Goal: Task Accomplishment & Management: Manage account settings

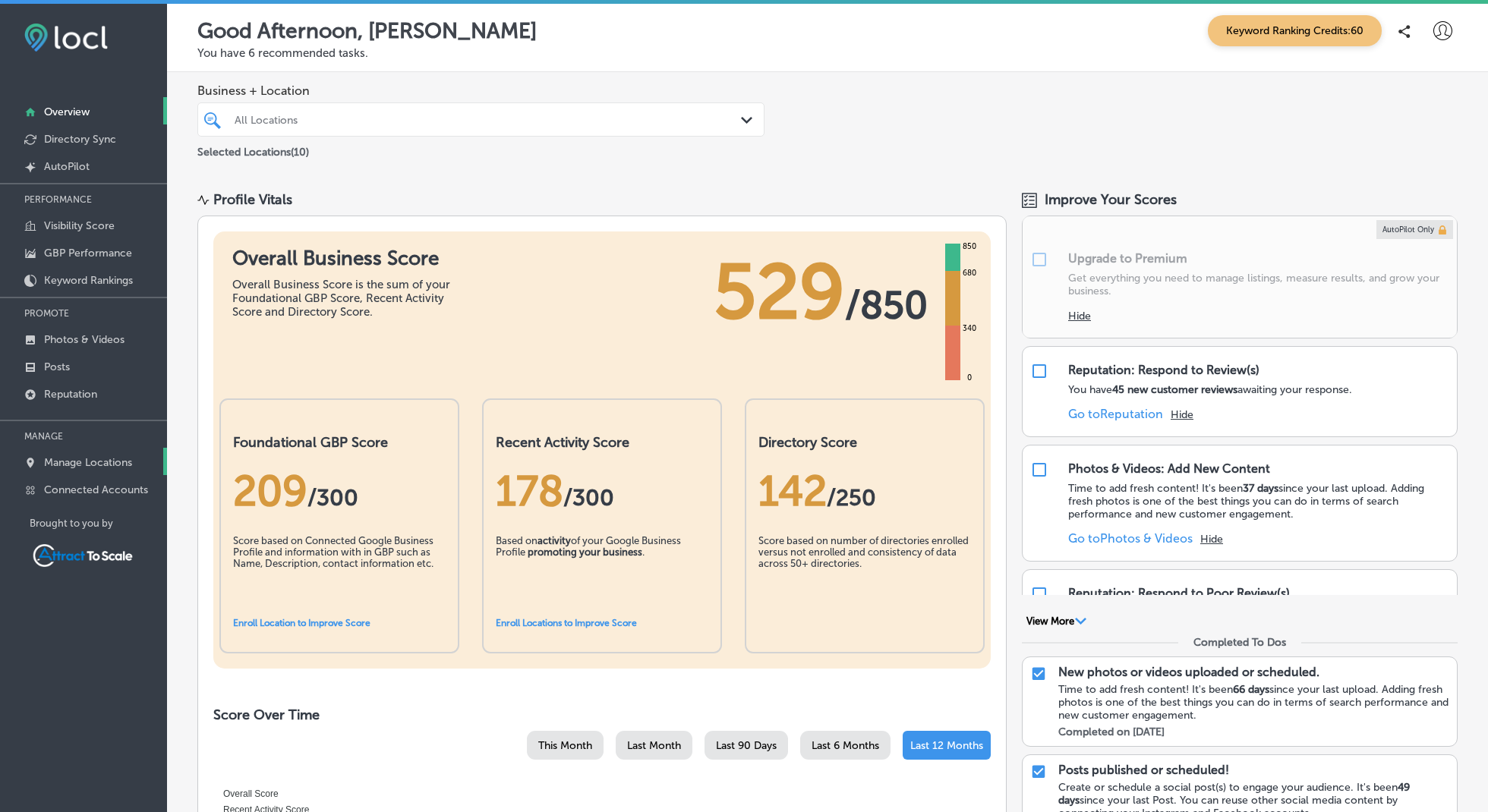
click at [97, 465] on p "Manage Locations" at bounding box center [88, 463] width 88 height 13
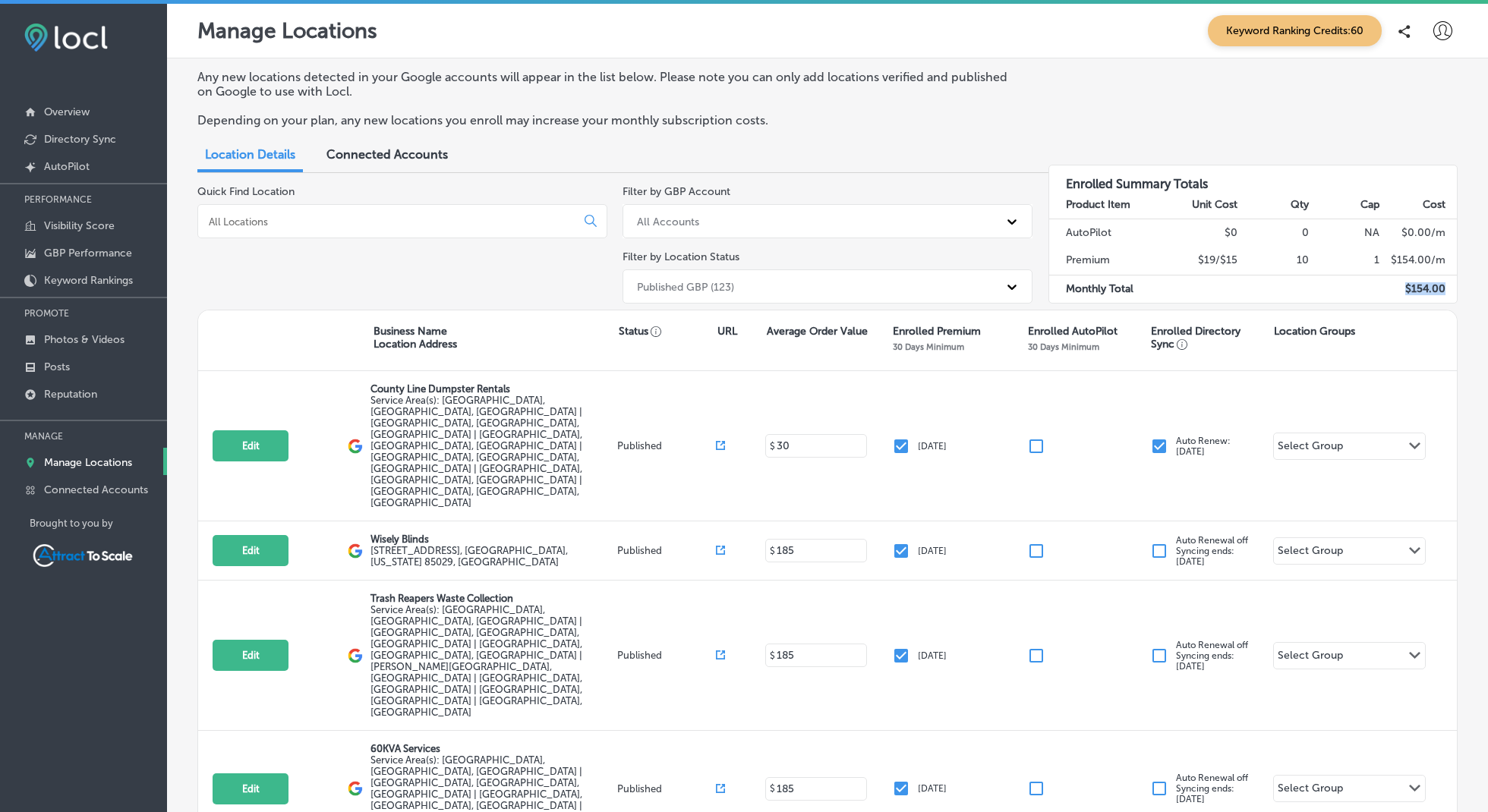
drag, startPoint x: 1407, startPoint y: 288, endPoint x: 1456, endPoint y: 289, distance: 49.0
click at [1456, 289] on td "$ 154.00" at bounding box center [1418, 289] width 76 height 28
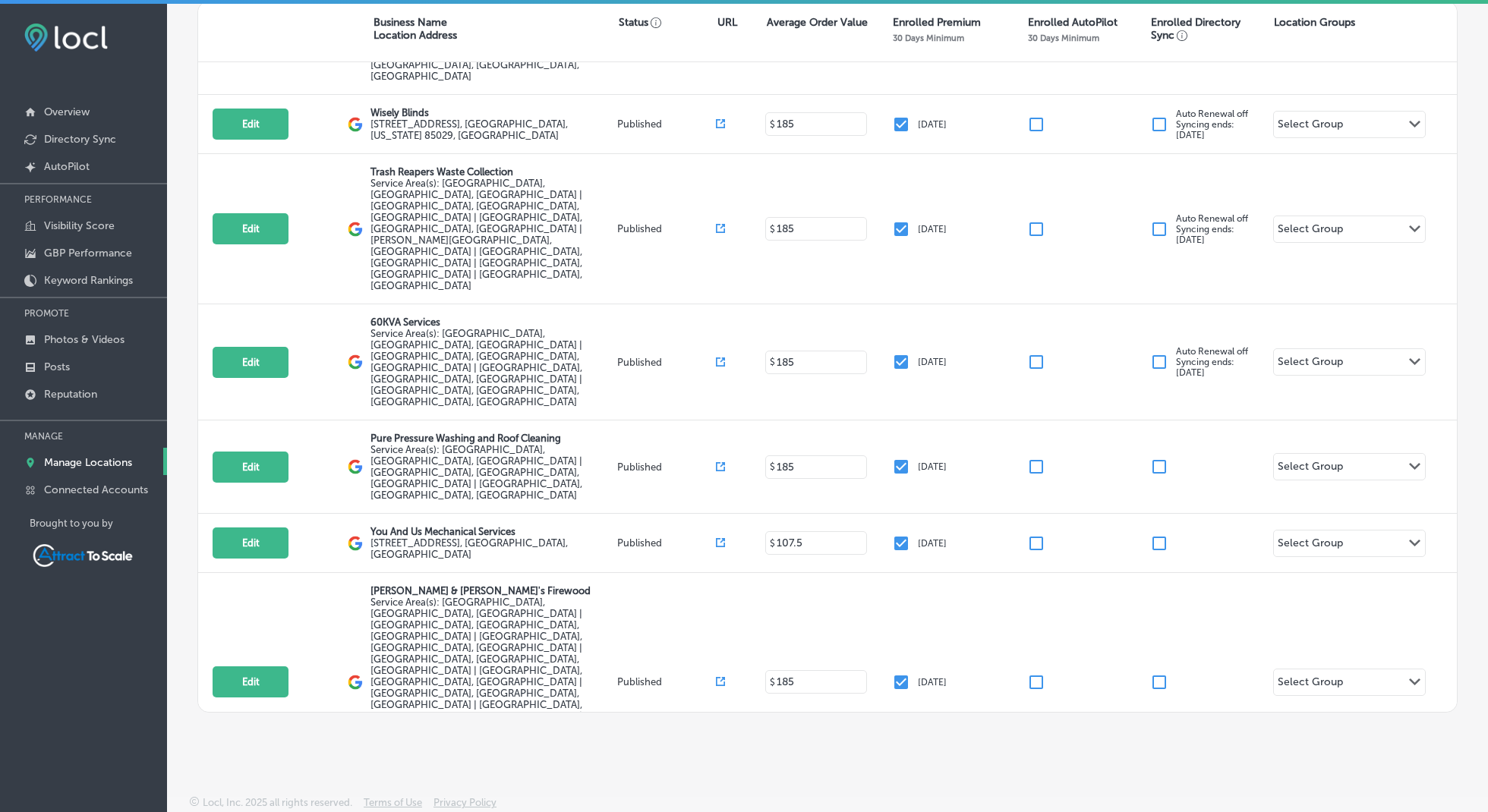
scroll to position [93, 0]
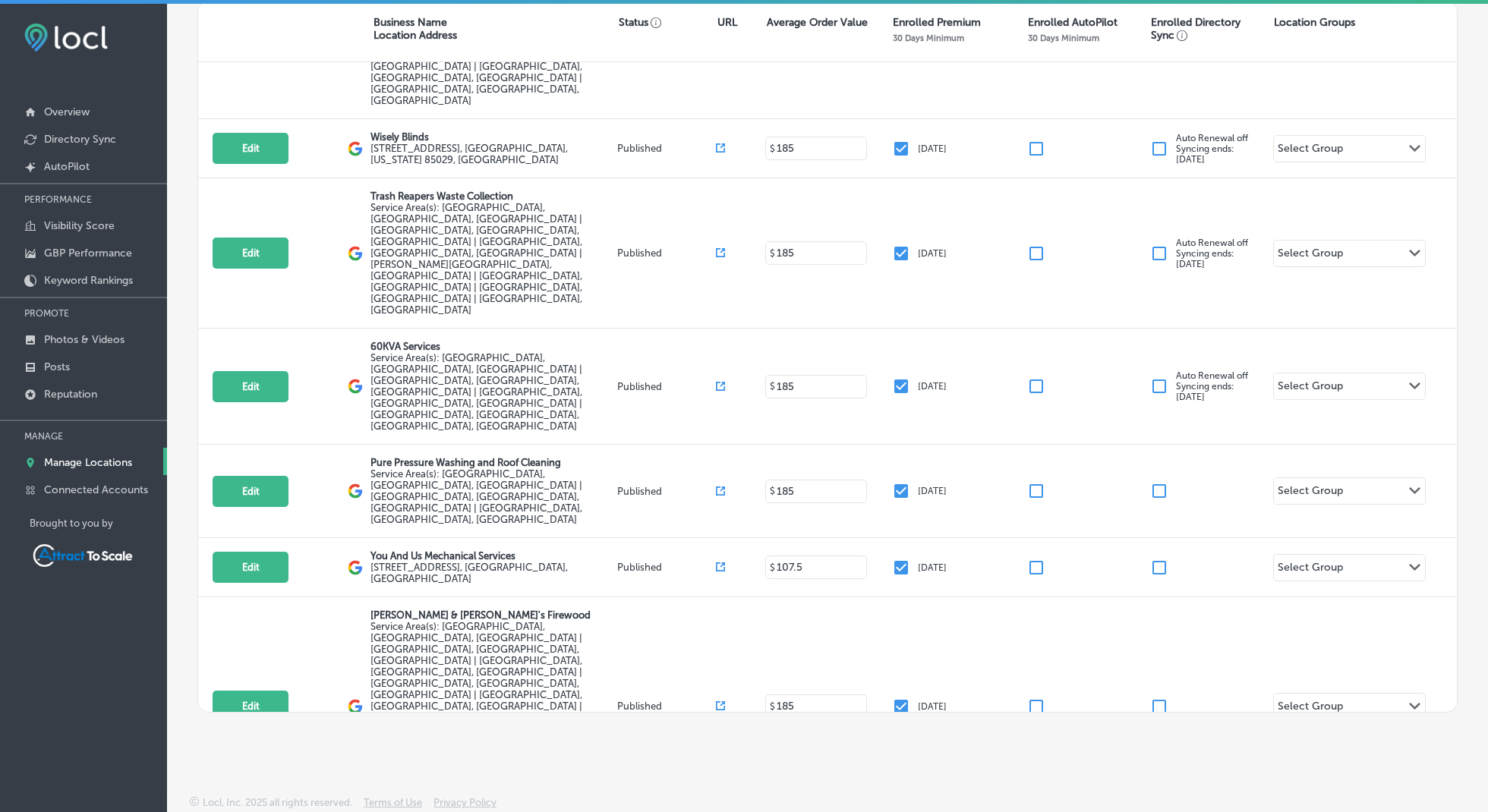
checkbox input "false"
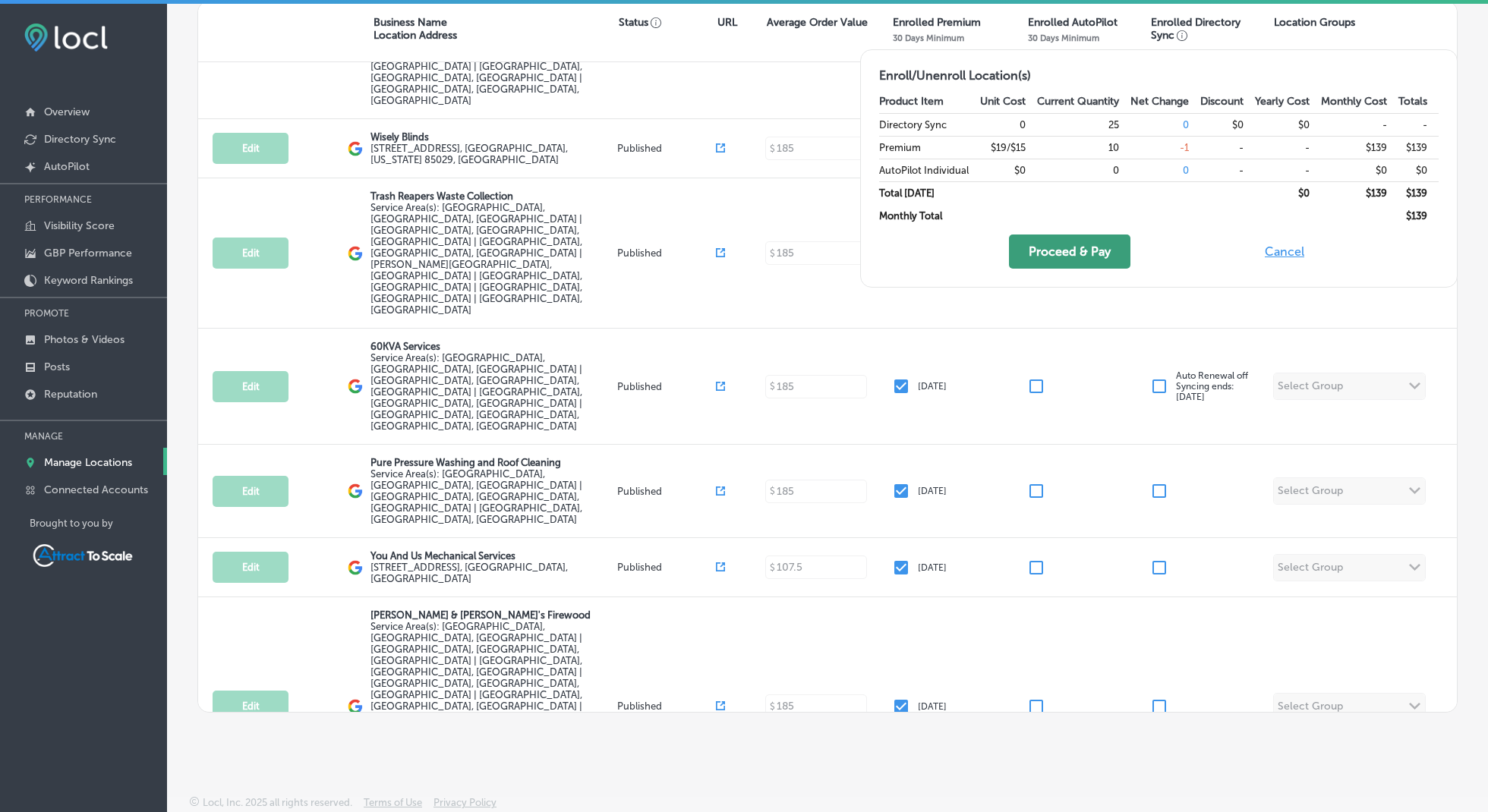
click at [1067, 252] on button "Proceed & Pay" at bounding box center [1069, 251] width 121 height 34
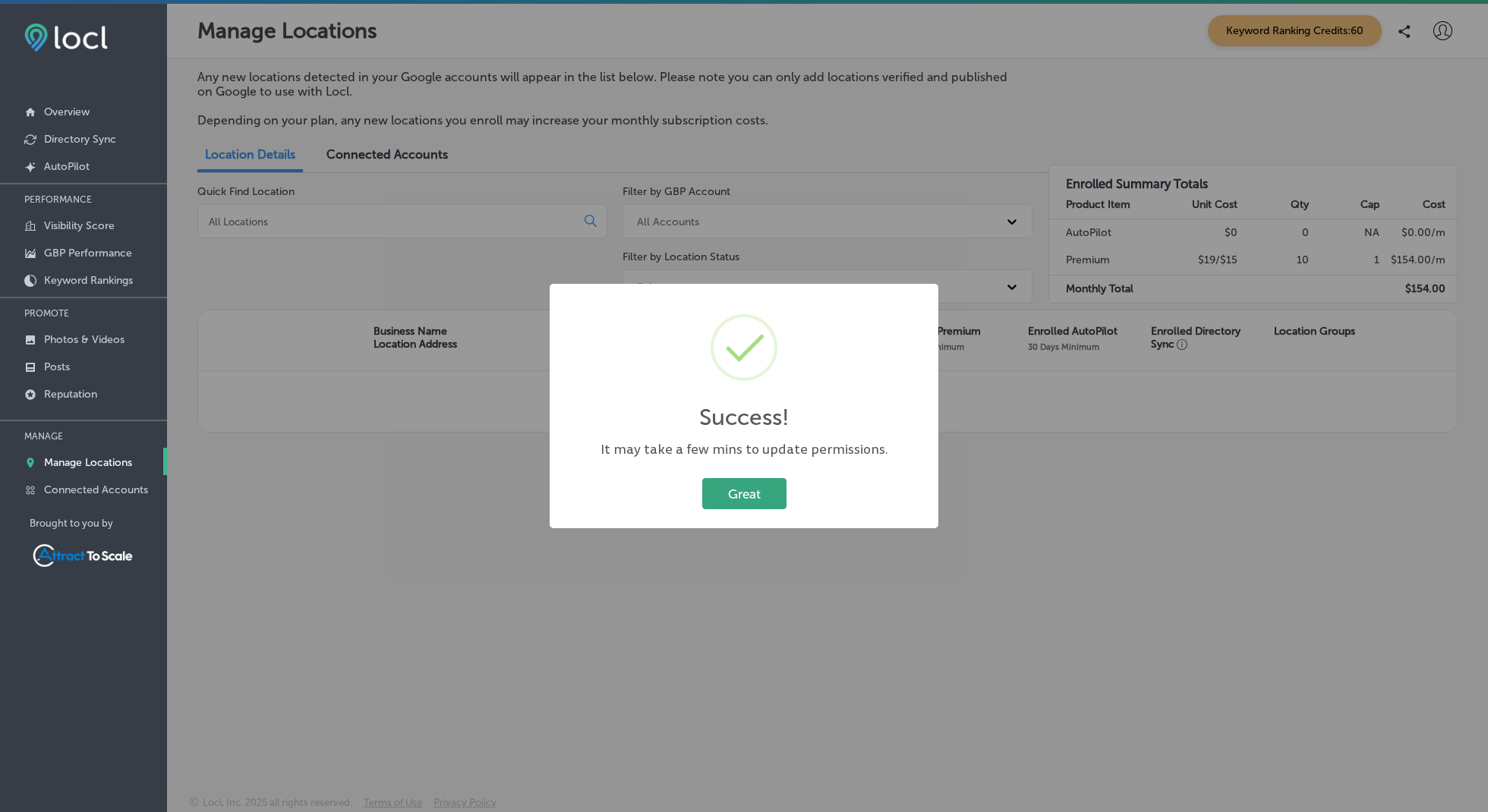
click at [758, 496] on button "Great" at bounding box center [744, 493] width 84 height 31
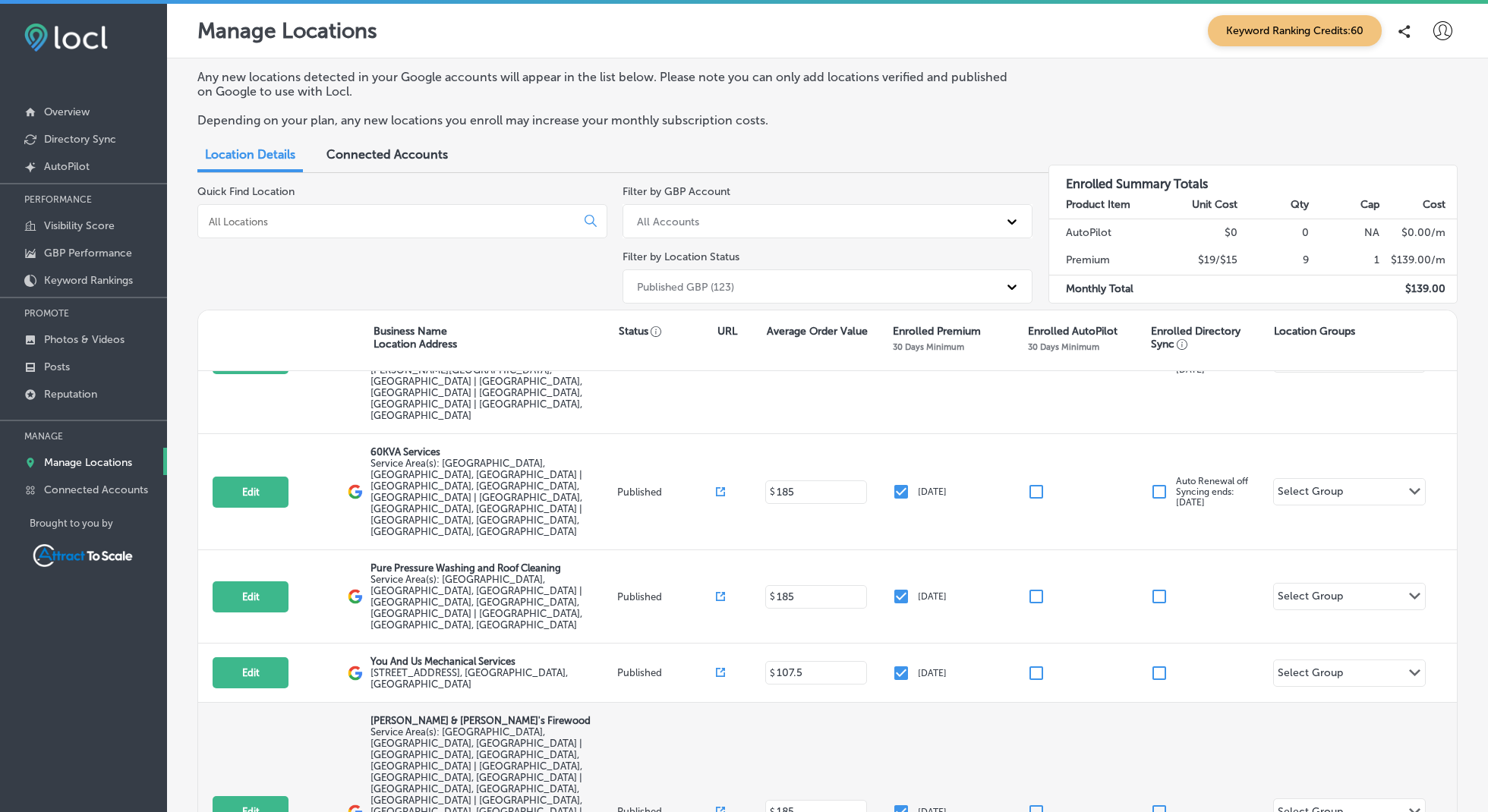
scroll to position [294, 0]
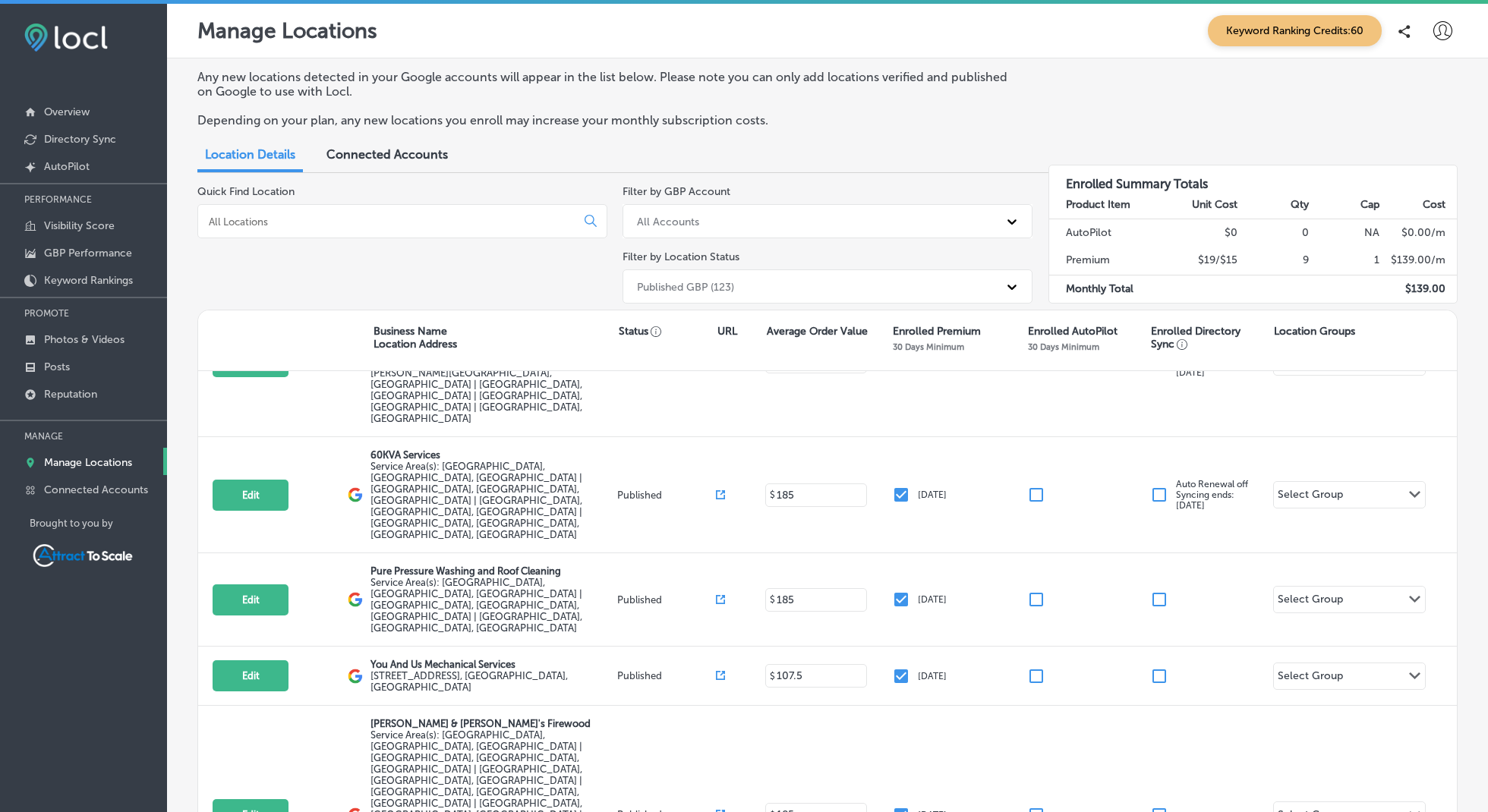
checkbox input "false"
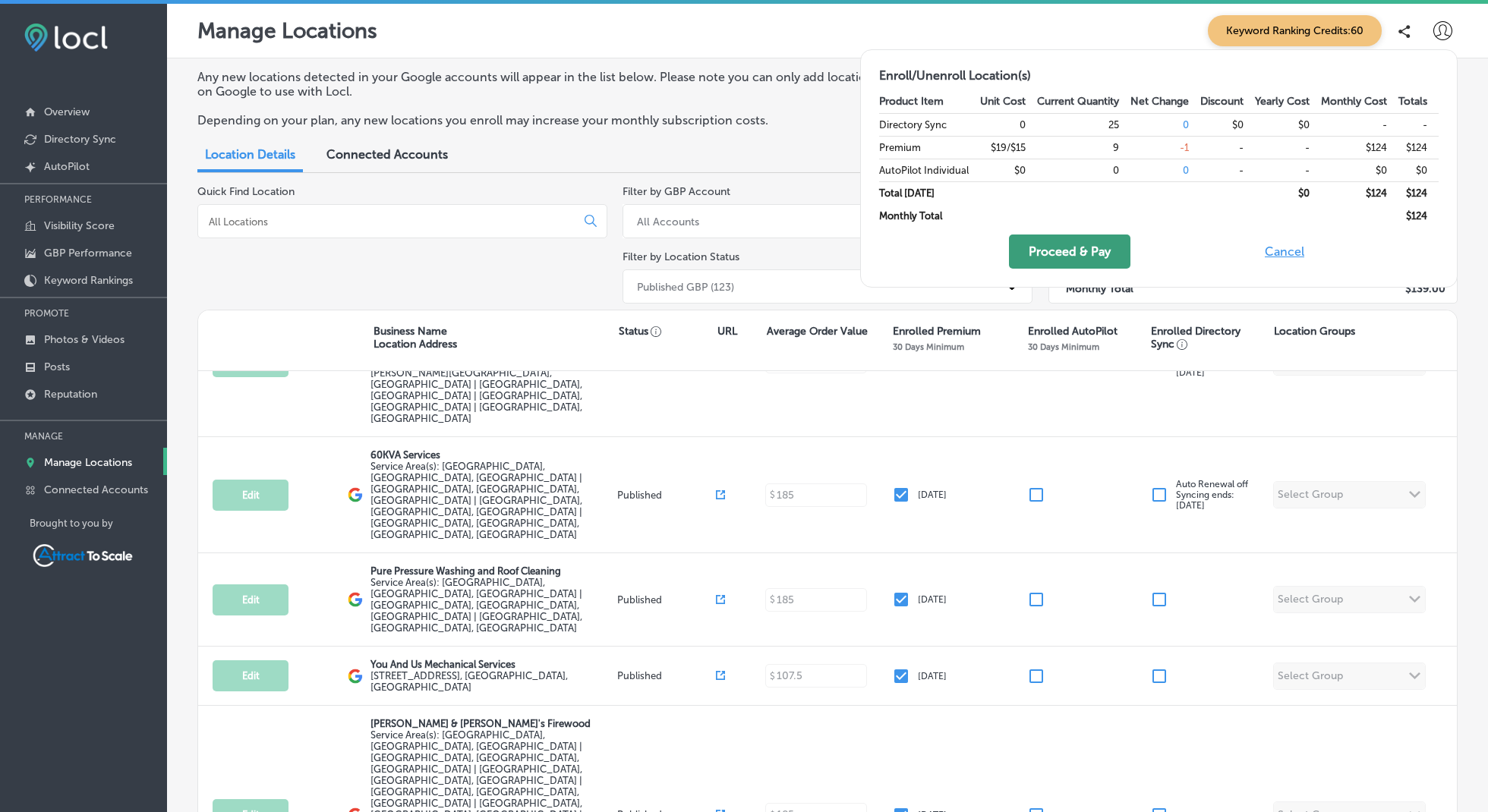
click at [1053, 253] on button "Proceed & Pay" at bounding box center [1069, 251] width 121 height 34
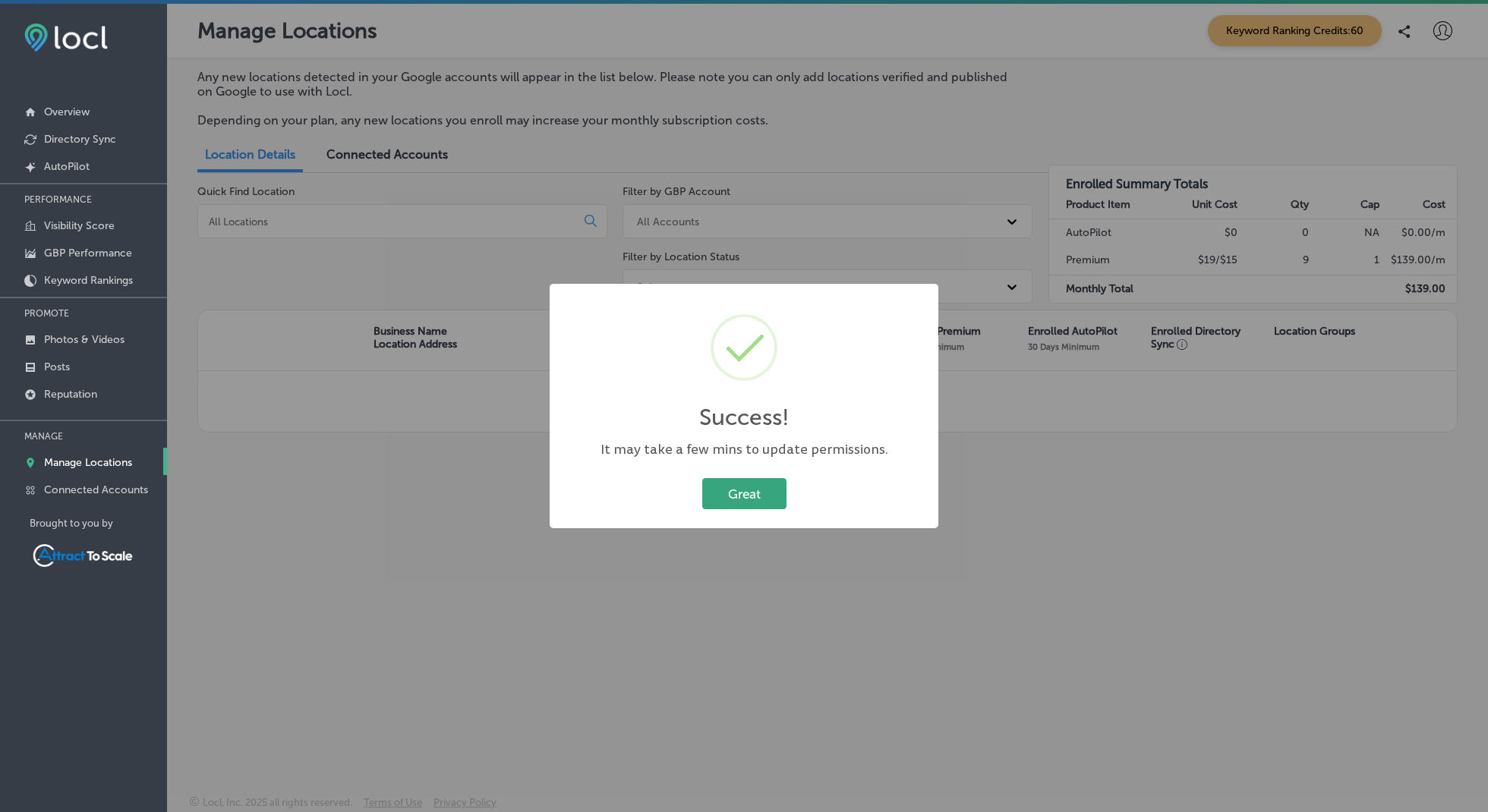
click at [744, 489] on button "Great" at bounding box center [744, 493] width 84 height 31
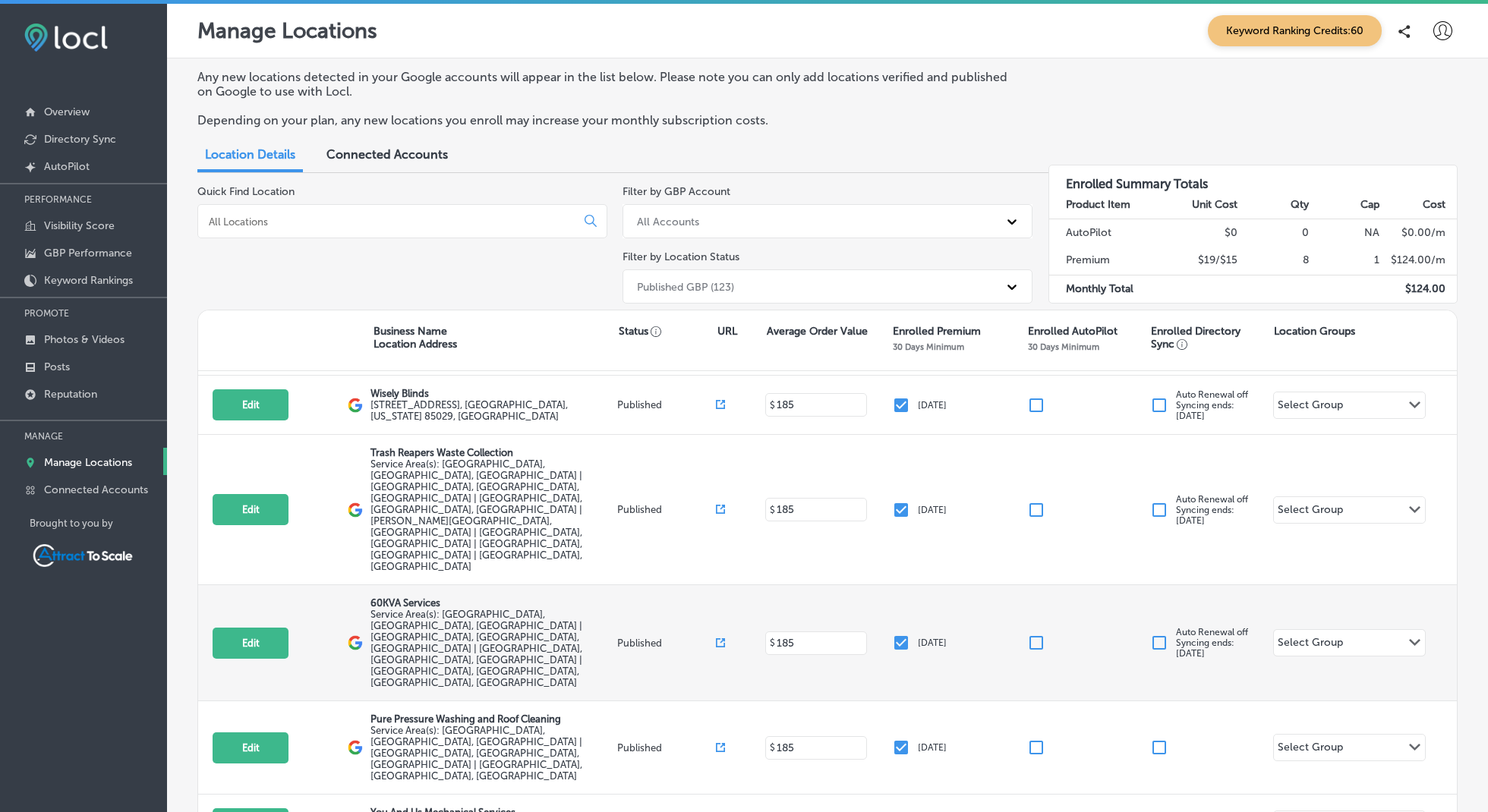
scroll to position [142, 0]
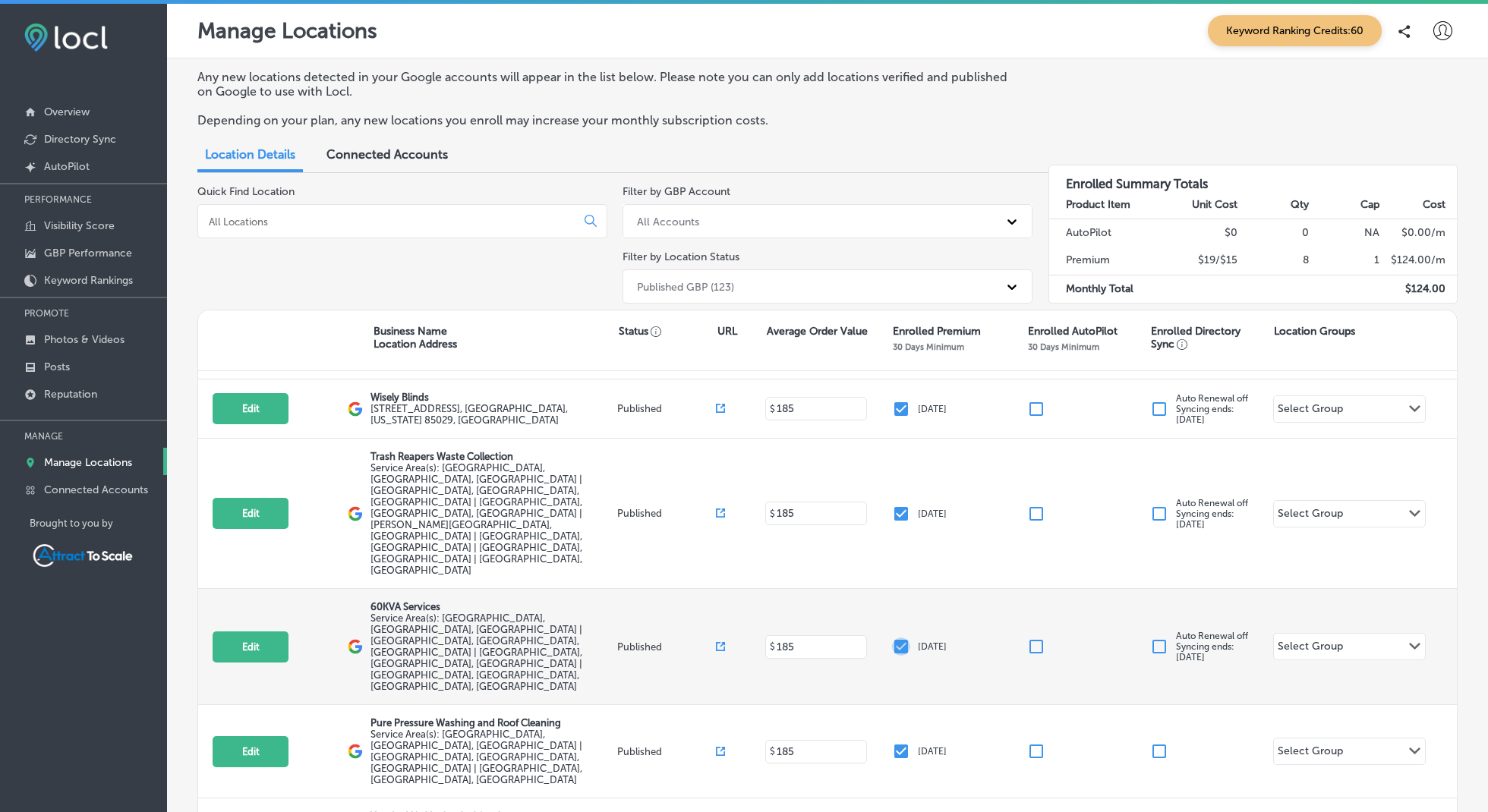
click at [905, 638] on input "checkbox" at bounding box center [901, 647] width 18 height 18
checkbox input "false"
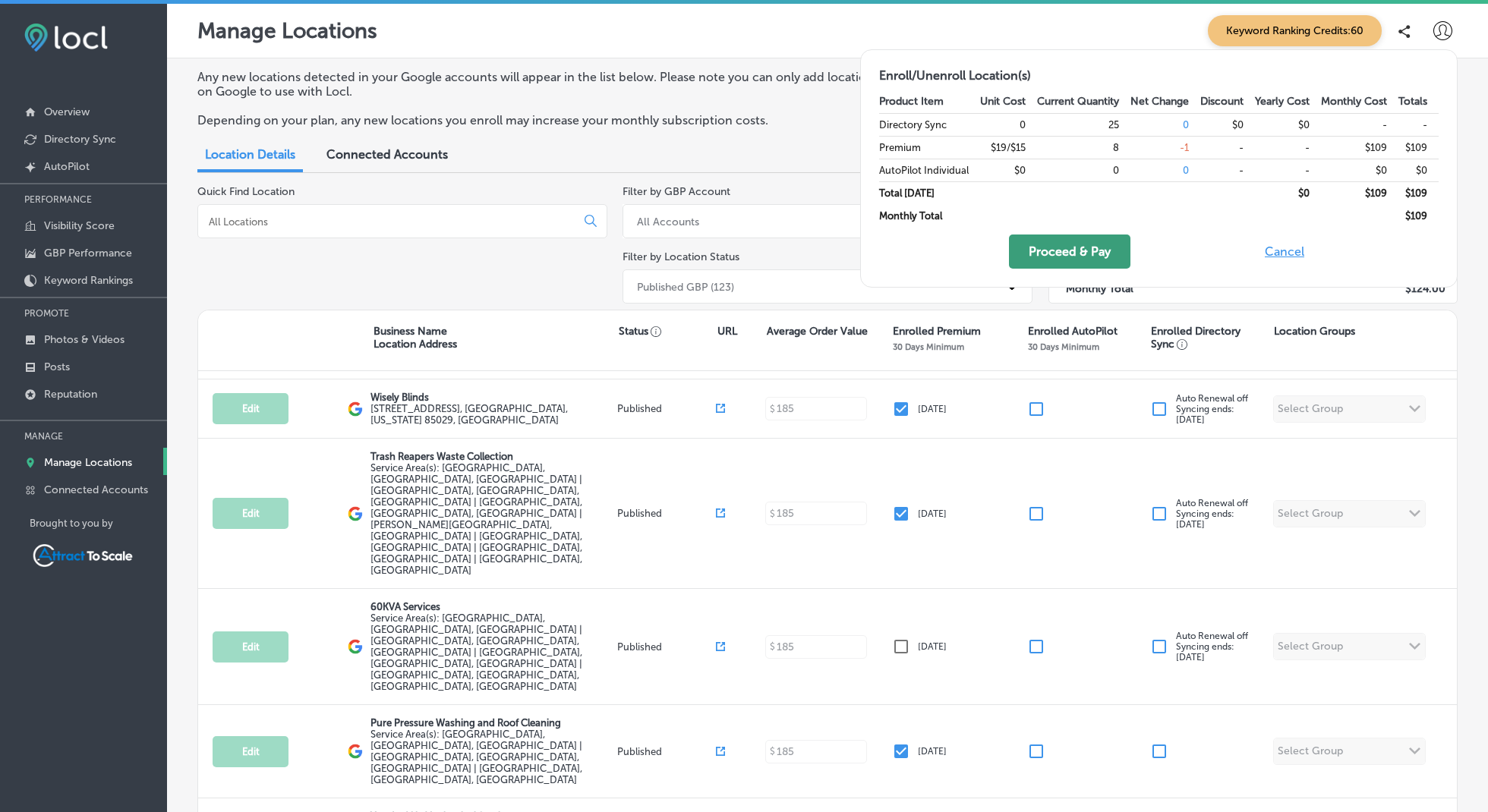
click at [1058, 247] on button "Proceed & Pay" at bounding box center [1069, 251] width 121 height 34
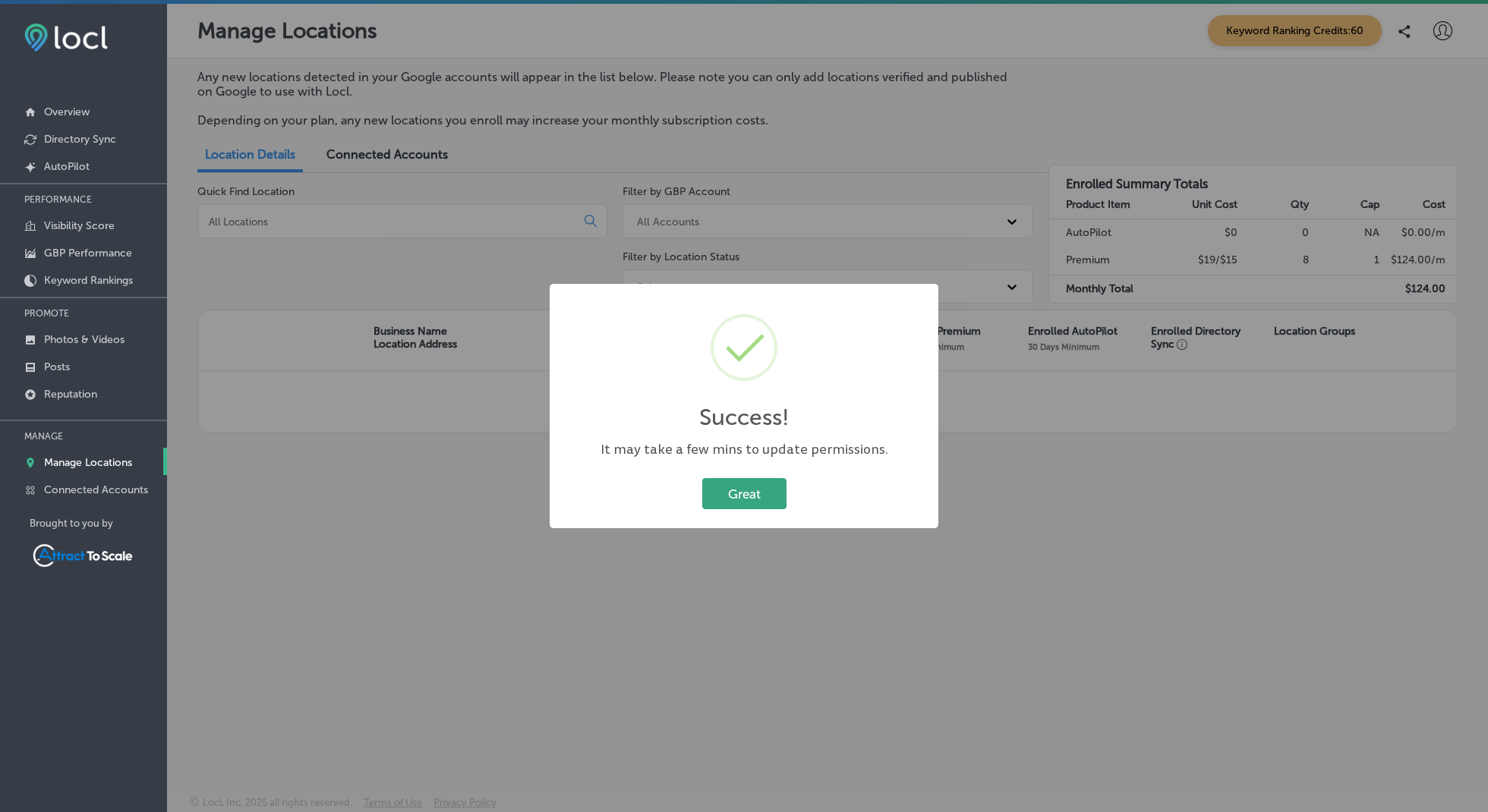
click at [758, 490] on button "Great" at bounding box center [744, 493] width 84 height 31
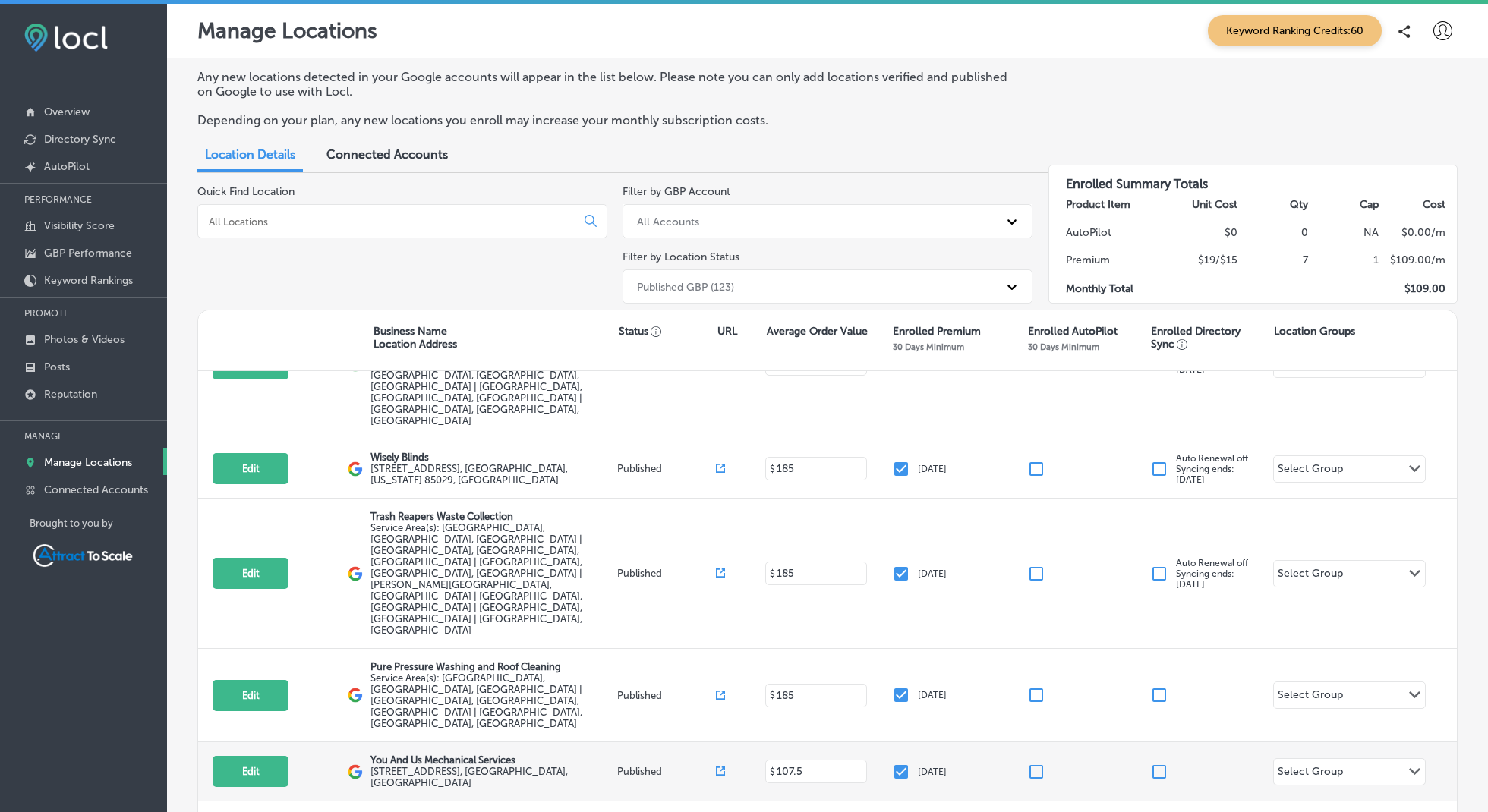
scroll to position [81, 0]
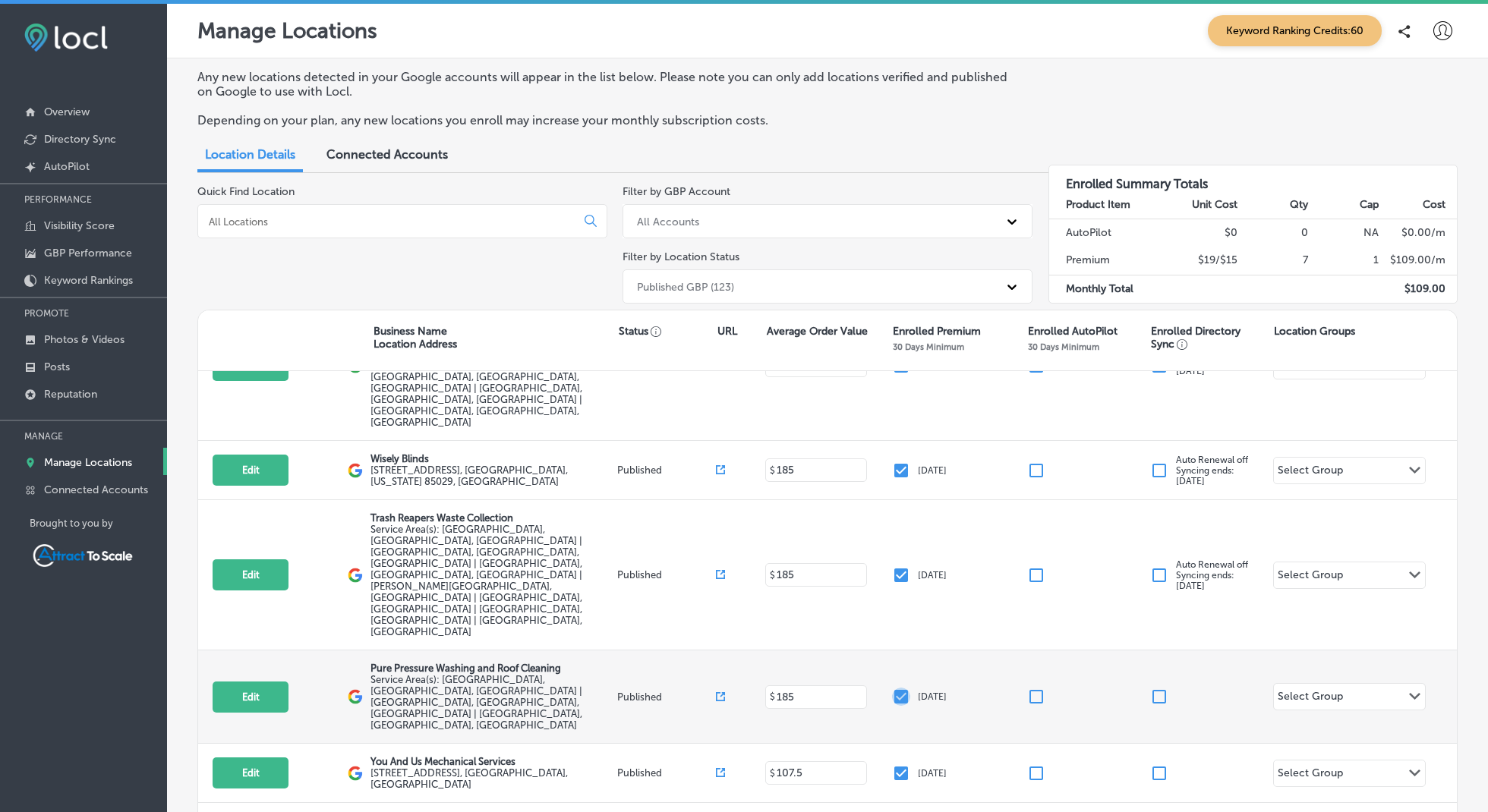
click at [899, 688] on input "checkbox" at bounding box center [901, 697] width 18 height 18
checkbox input "false"
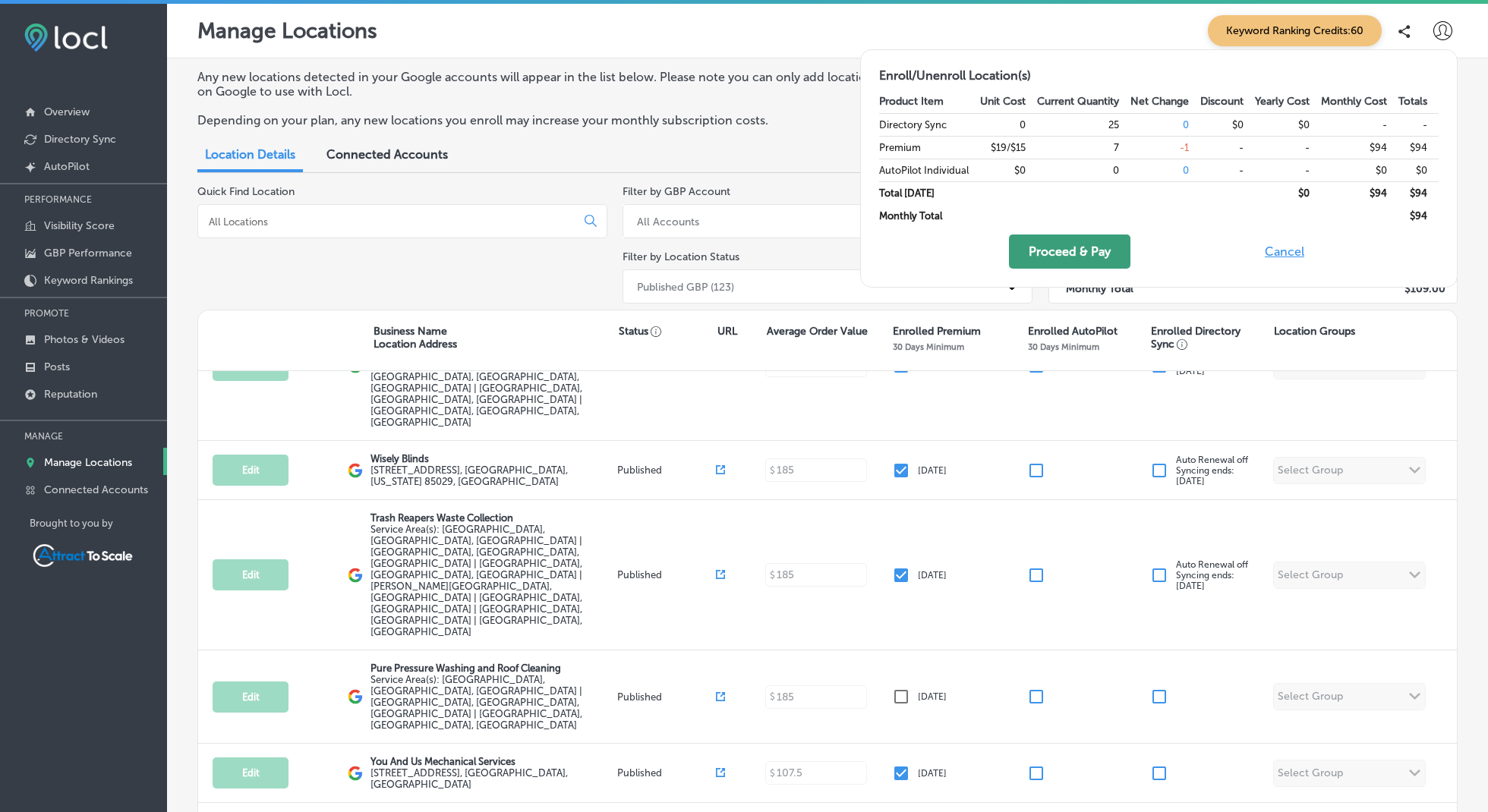
click at [1062, 253] on button "Proceed & Pay" at bounding box center [1069, 251] width 121 height 34
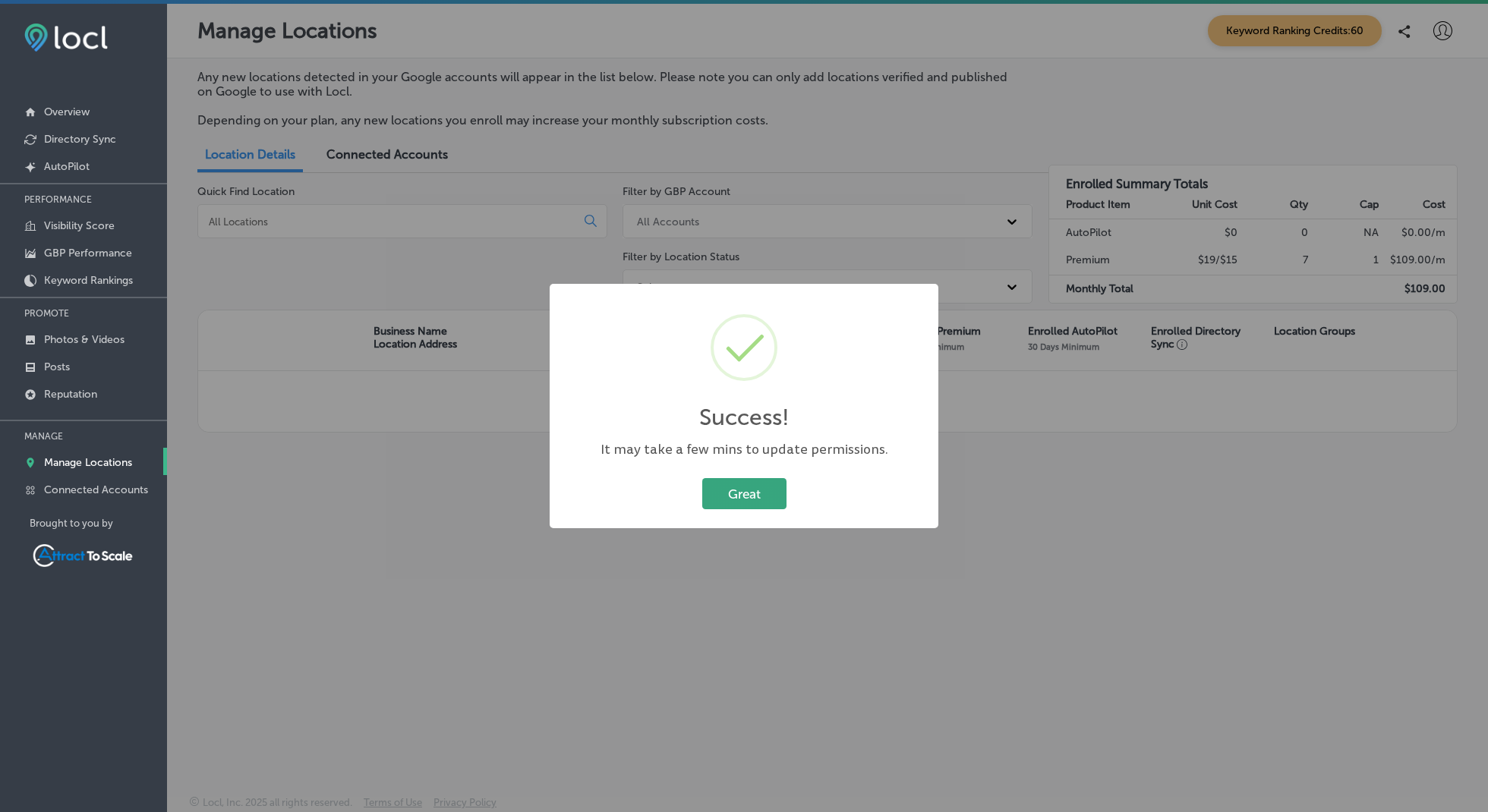
click at [751, 495] on button "Great" at bounding box center [744, 493] width 84 height 31
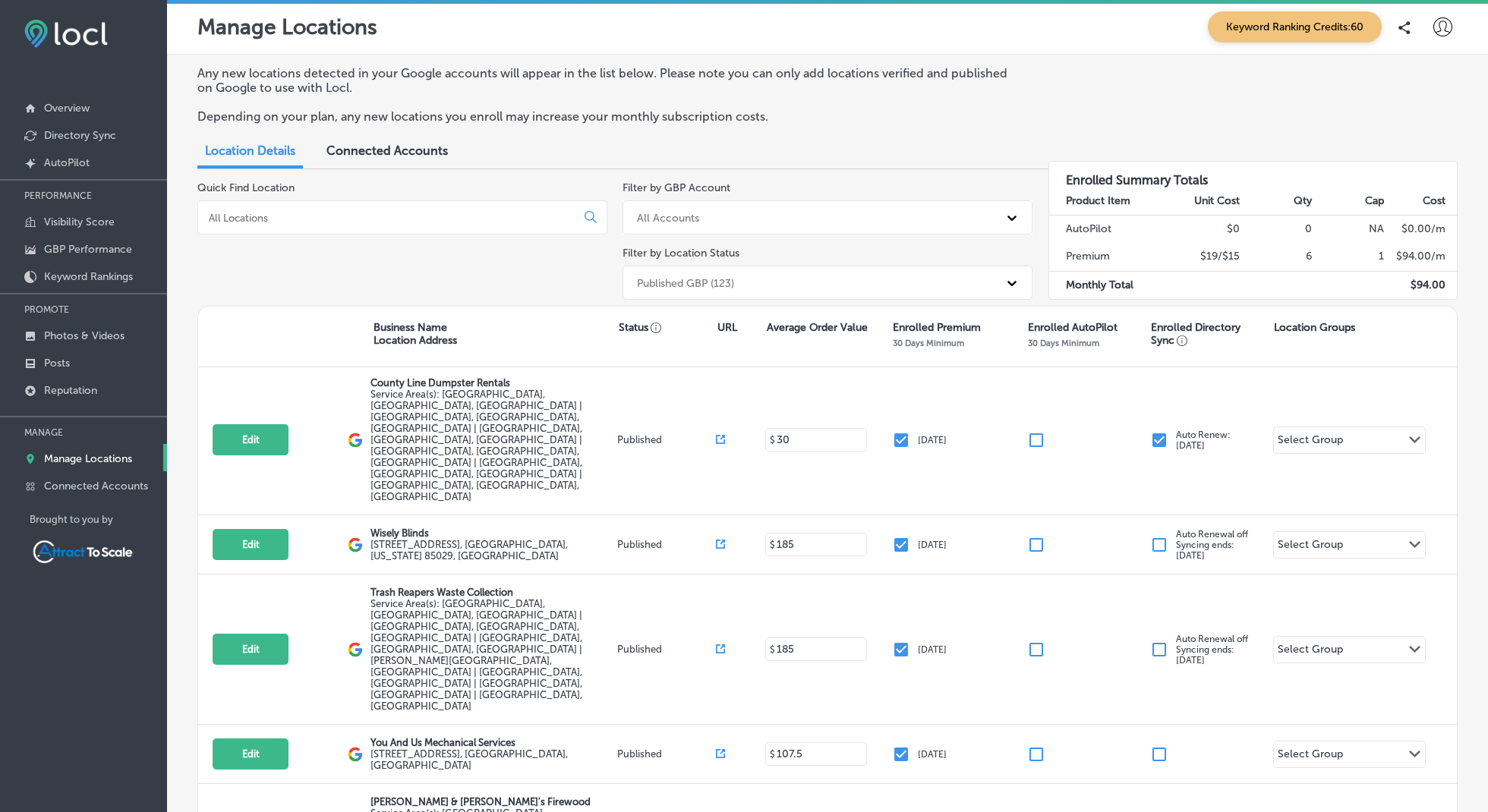
scroll to position [0, 0]
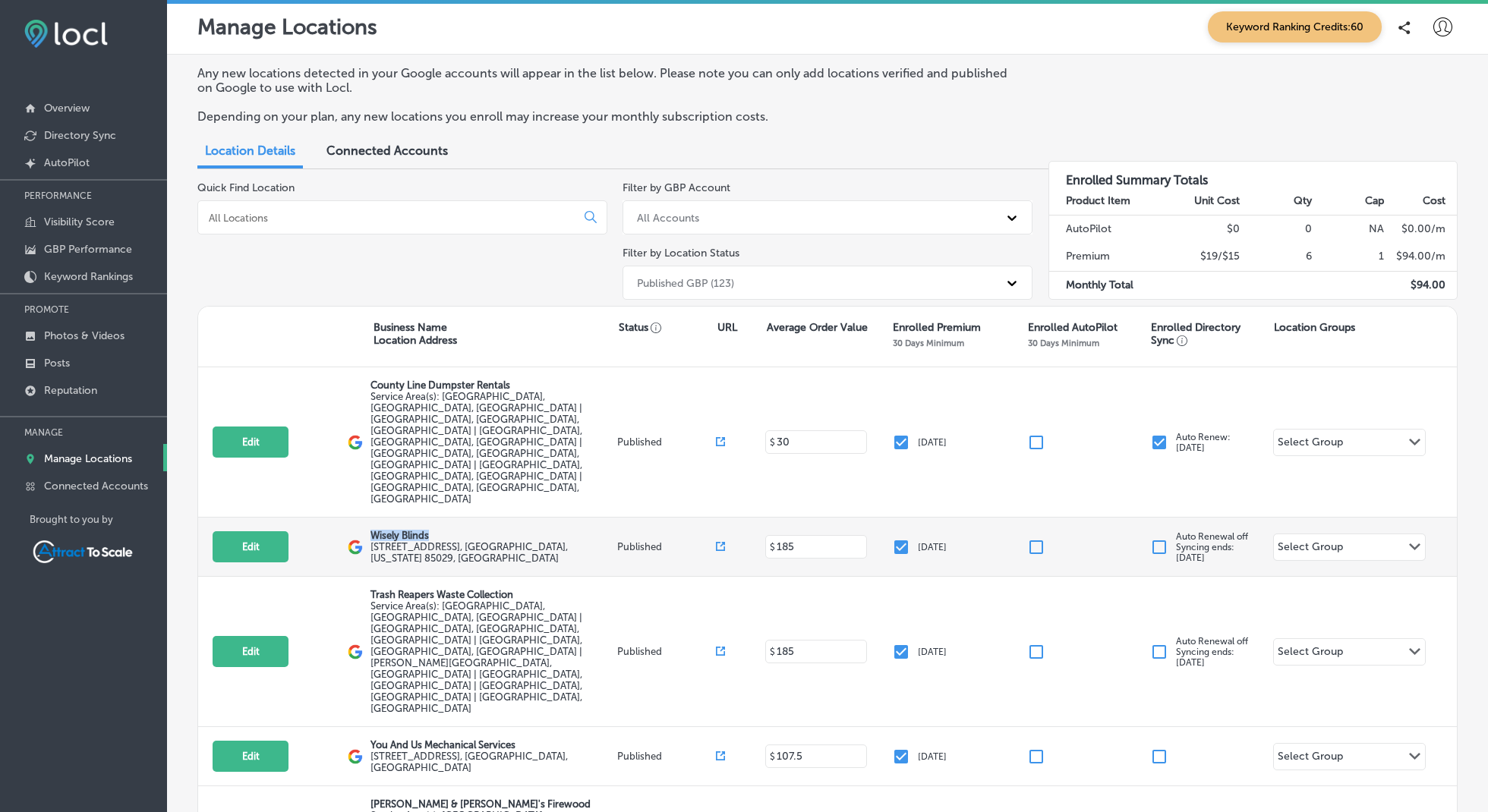
drag, startPoint x: 430, startPoint y: 460, endPoint x: 367, endPoint y: 462, distance: 63.0
click at [367, 518] on div "Edit This location is not published yet. Wisely Blinds [STREET_ADDRESS][US_STAT…" at bounding box center [828, 547] width 1259 height 59
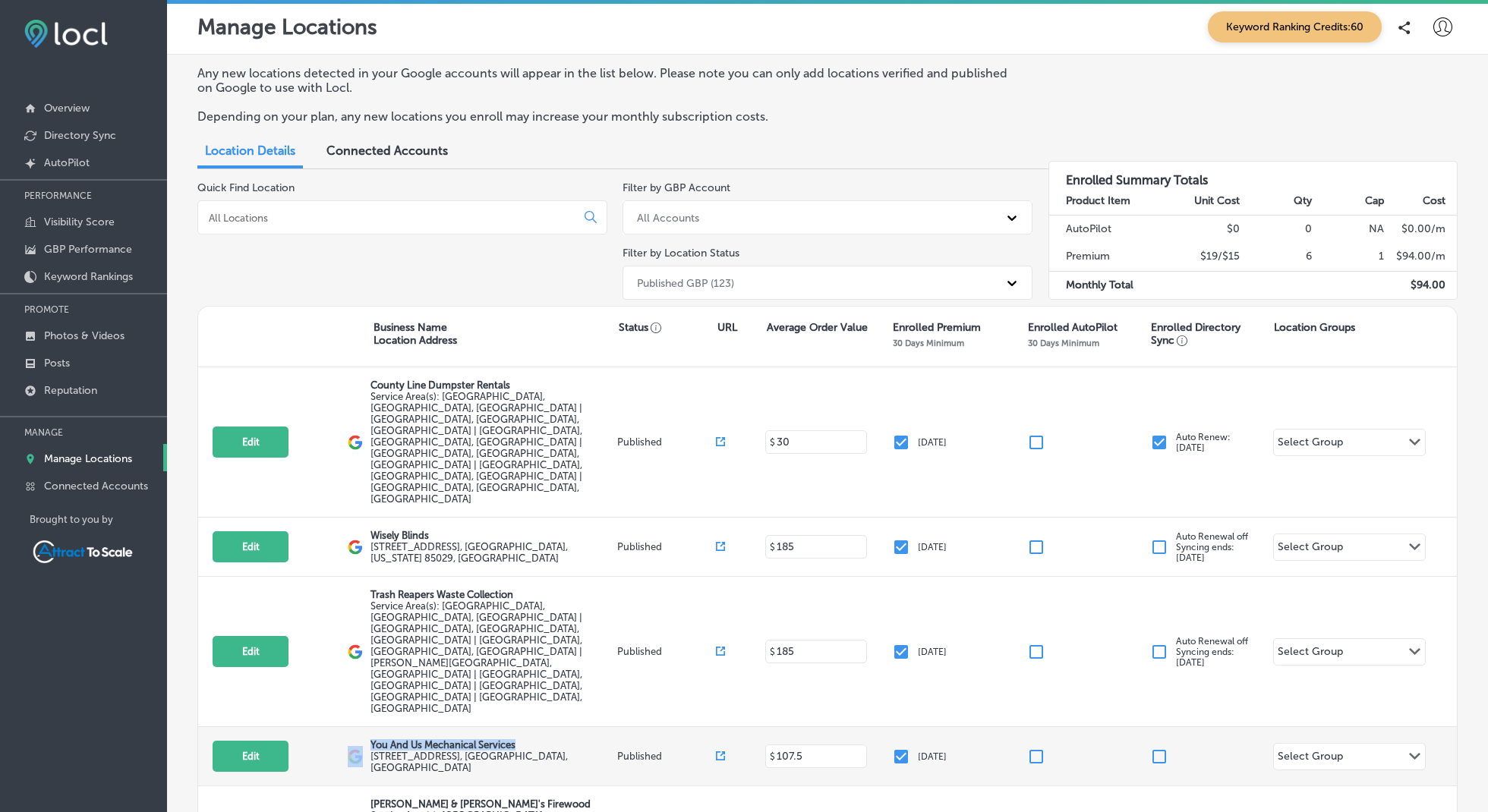
drag, startPoint x: 498, startPoint y: 614, endPoint x: 365, endPoint y: 612, distance: 133.0
click at [365, 728] on div "Edit This location is not published yet. You And Us Mechanical Services [STREET…" at bounding box center [828, 757] width 1259 height 59
click at [478, 739] on p "You And Us Mechanical Services" at bounding box center [492, 744] width 243 height 11
drag, startPoint x: 372, startPoint y: 610, endPoint x: 528, endPoint y: 613, distance: 156.0
click at [526, 739] on p "You And Us Mechanical Services" at bounding box center [492, 744] width 243 height 11
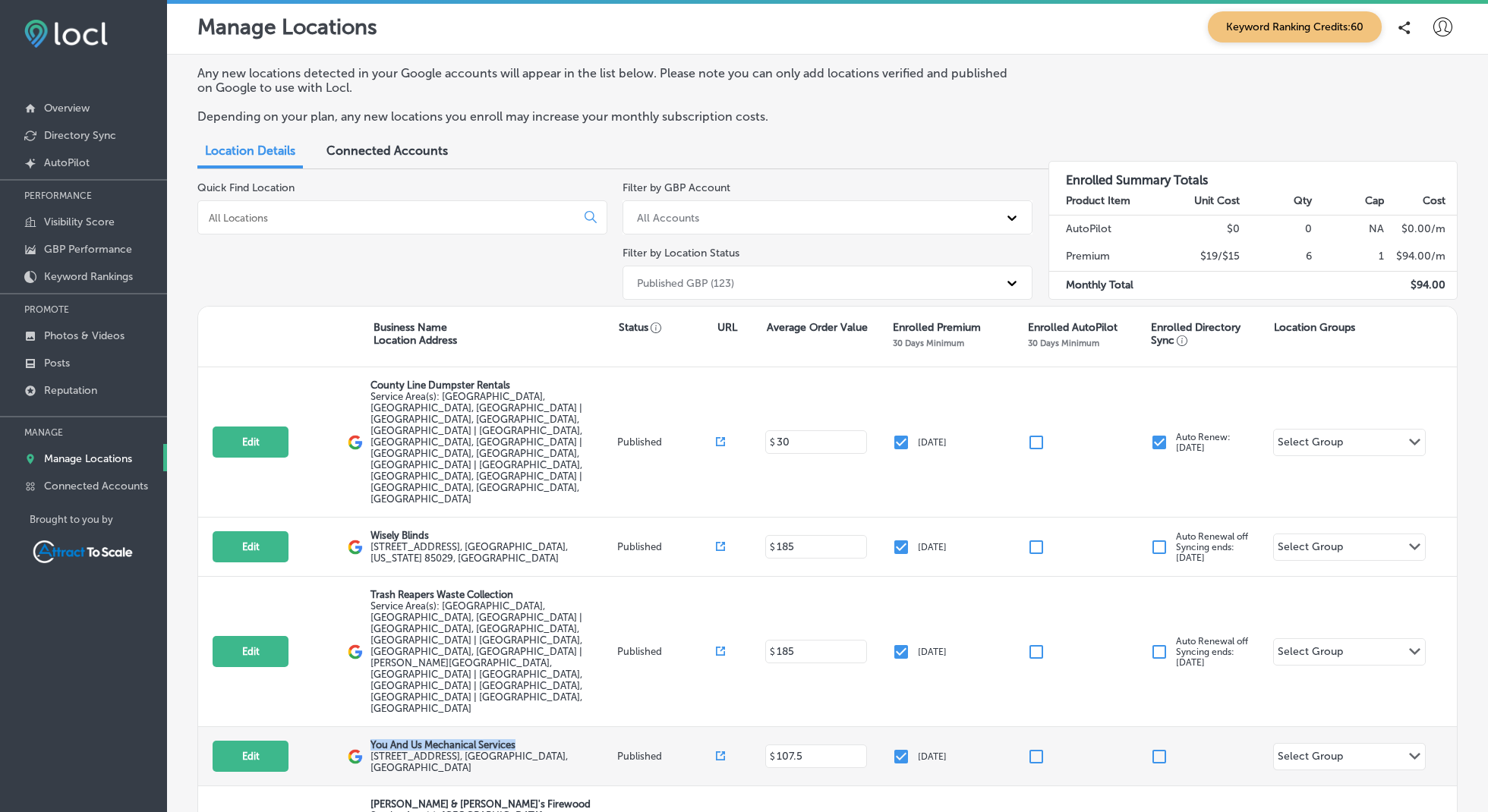
click at [529, 739] on p "You And Us Mechanical Services" at bounding box center [492, 744] width 243 height 11
drag, startPoint x: 523, startPoint y: 614, endPoint x: 369, endPoint y: 614, distance: 154.0
click at [369, 728] on div "Edit This location is not published yet. You And Us Mechanical Services [STREET…" at bounding box center [828, 757] width 1259 height 59
click at [585, 739] on div "You And Us Mechanical Services [STREET_ADDRESS]" at bounding box center [493, 756] width 247 height 34
drag, startPoint x: 567, startPoint y: 629, endPoint x: 371, endPoint y: 609, distance: 197.0
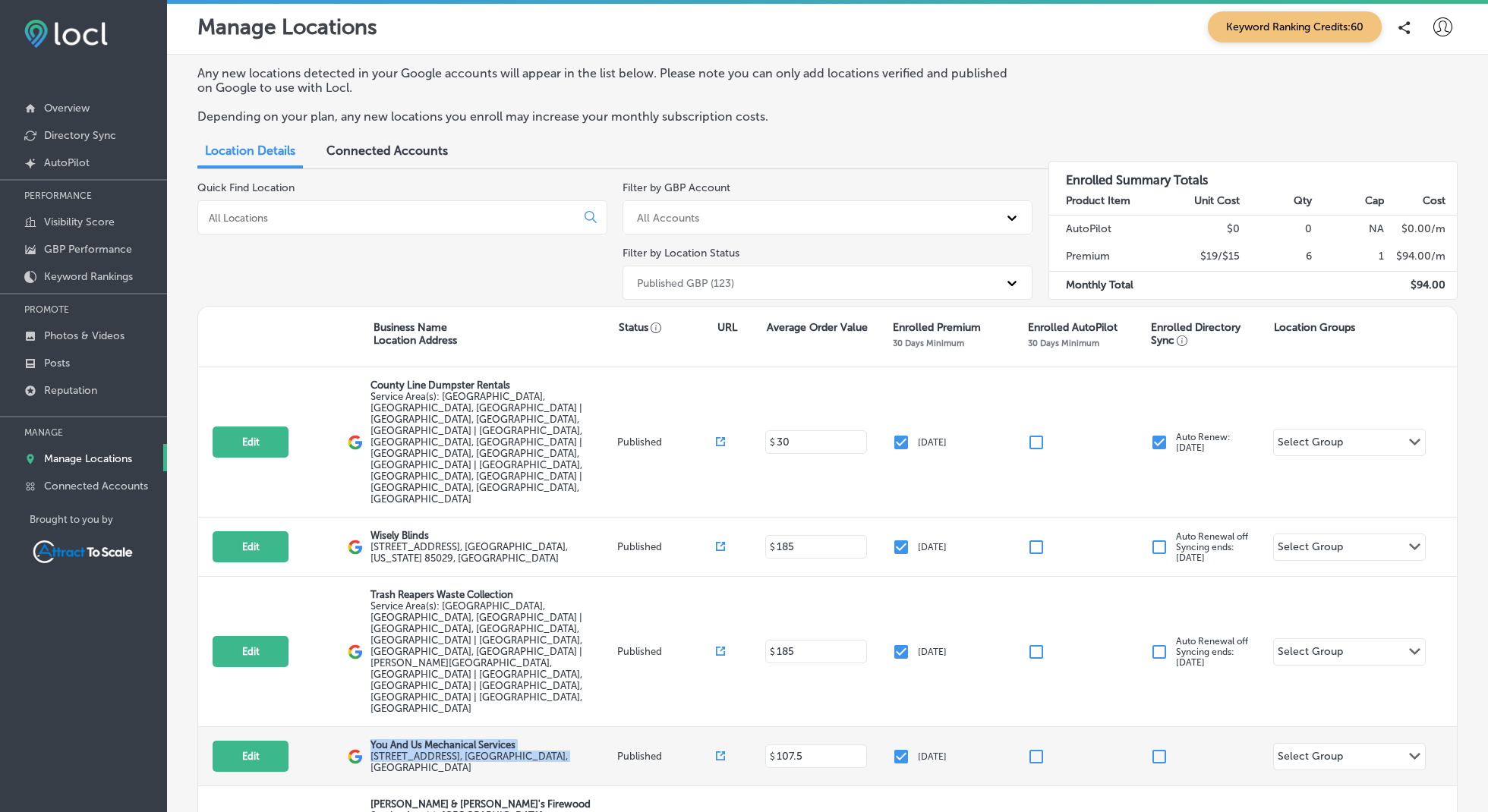
click at [371, 739] on div "You And Us Mechanical Services [STREET_ADDRESS]" at bounding box center [492, 756] width 243 height 34
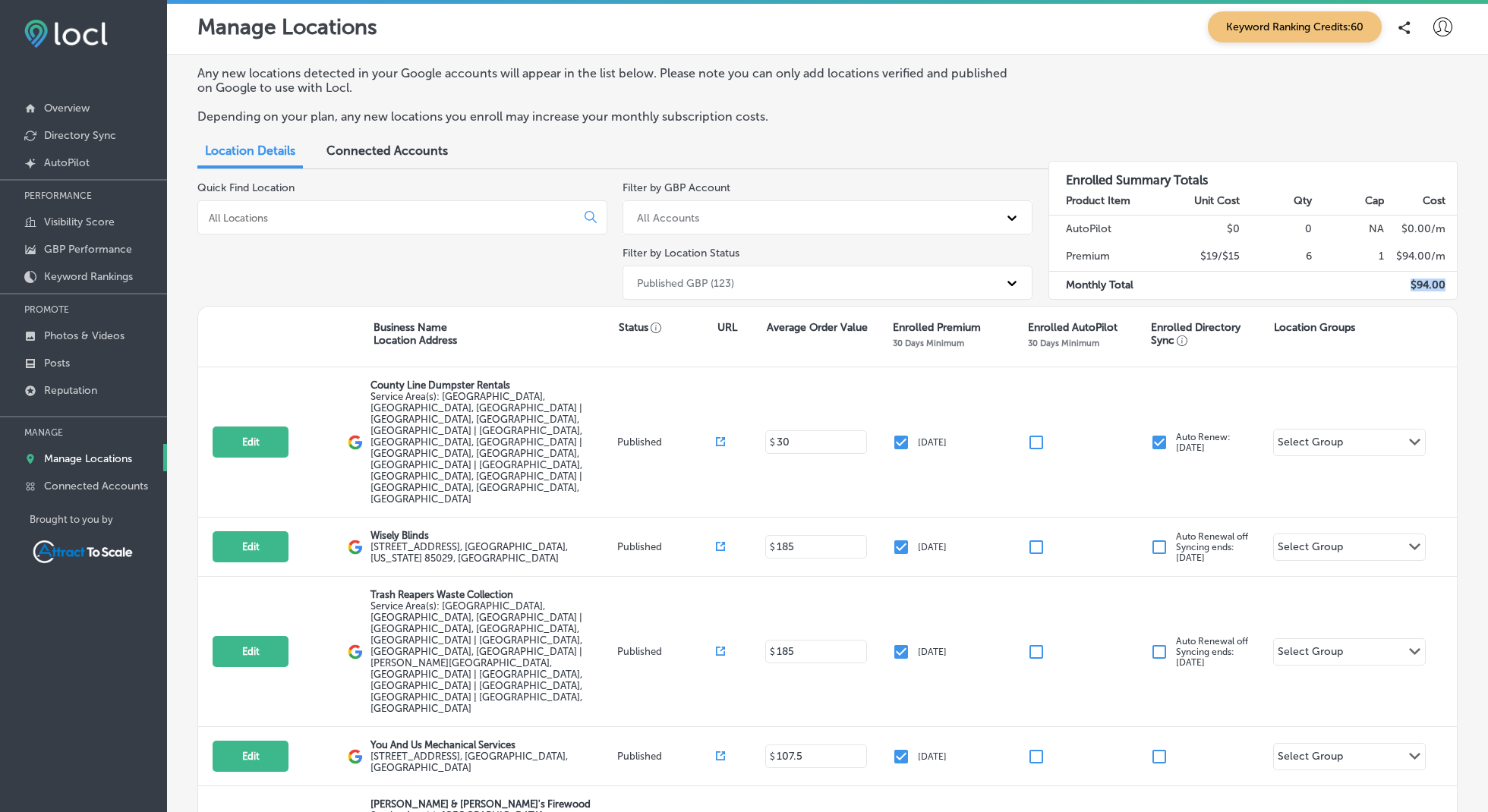
drag, startPoint x: 1413, startPoint y: 284, endPoint x: 1453, endPoint y: 281, distance: 40.1
click at [1453, 281] on td "$ 94.00" at bounding box center [1421, 285] width 72 height 28
click at [1400, 288] on td "$ 94.00" at bounding box center [1421, 285] width 72 height 28
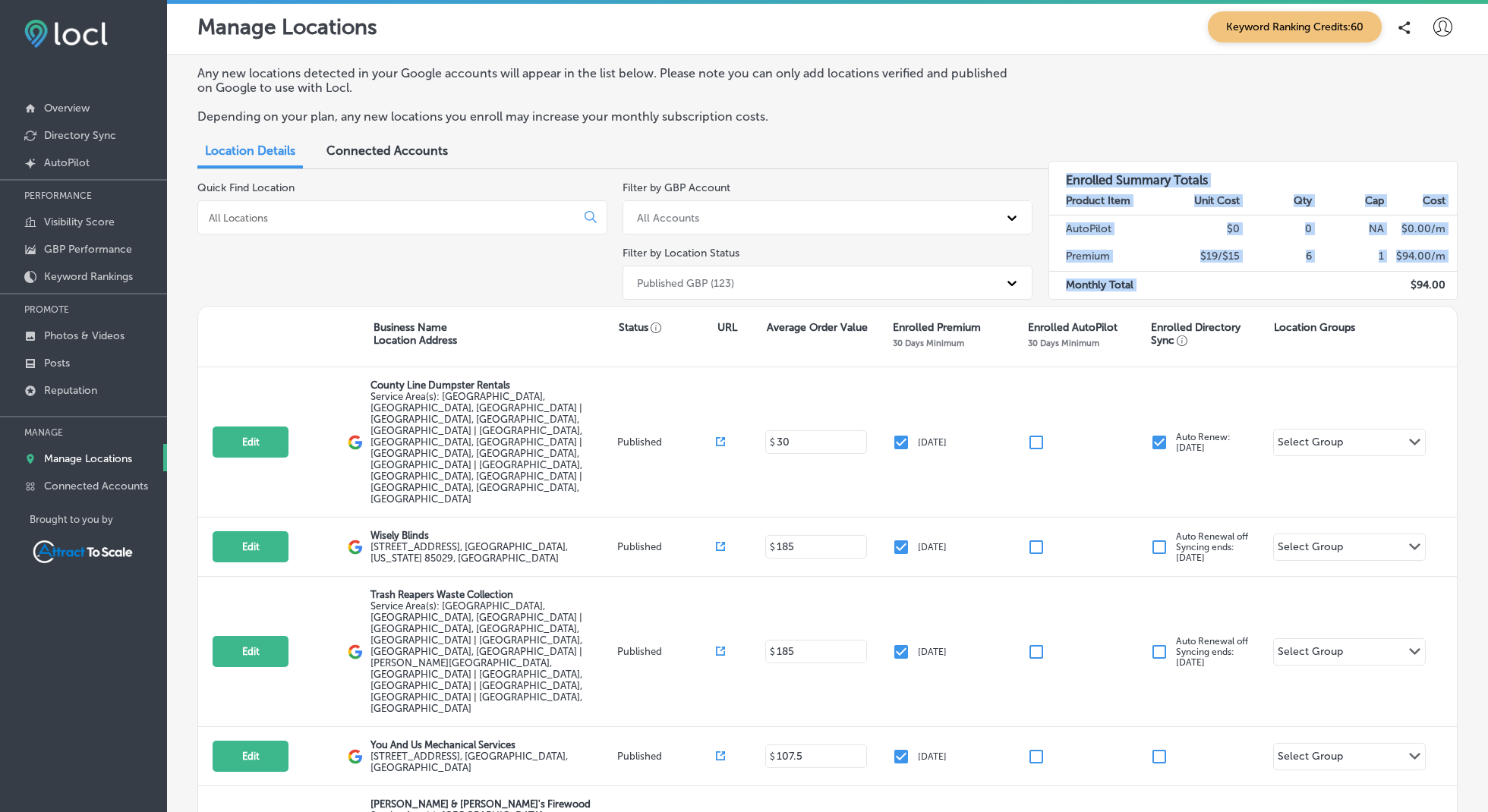
drag, startPoint x: 1412, startPoint y: 283, endPoint x: 1465, endPoint y: 279, distance: 53.2
click at [1465, 279] on div "Any new locations detected in your Google accounts will appear in the list belo…" at bounding box center [827, 542] width 1321 height 975
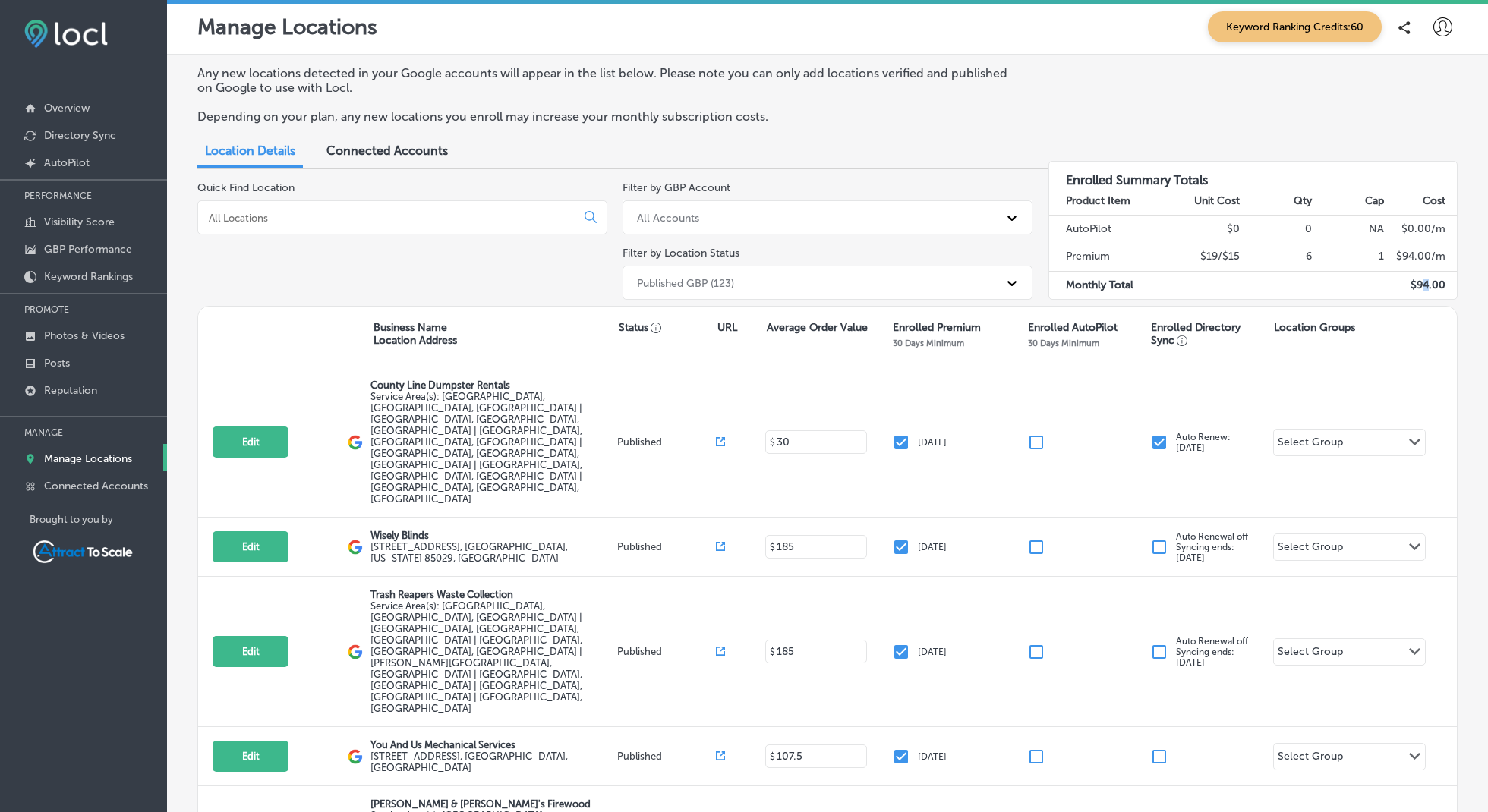
drag, startPoint x: 1427, startPoint y: 286, endPoint x: 1415, endPoint y: 287, distance: 12.0
click at [1425, 287] on td "$ 94.00" at bounding box center [1421, 285] width 72 height 28
drag, startPoint x: 1408, startPoint y: 287, endPoint x: 1450, endPoint y: 284, distance: 42.1
click at [1450, 284] on td "$ 94.00" at bounding box center [1421, 285] width 72 height 28
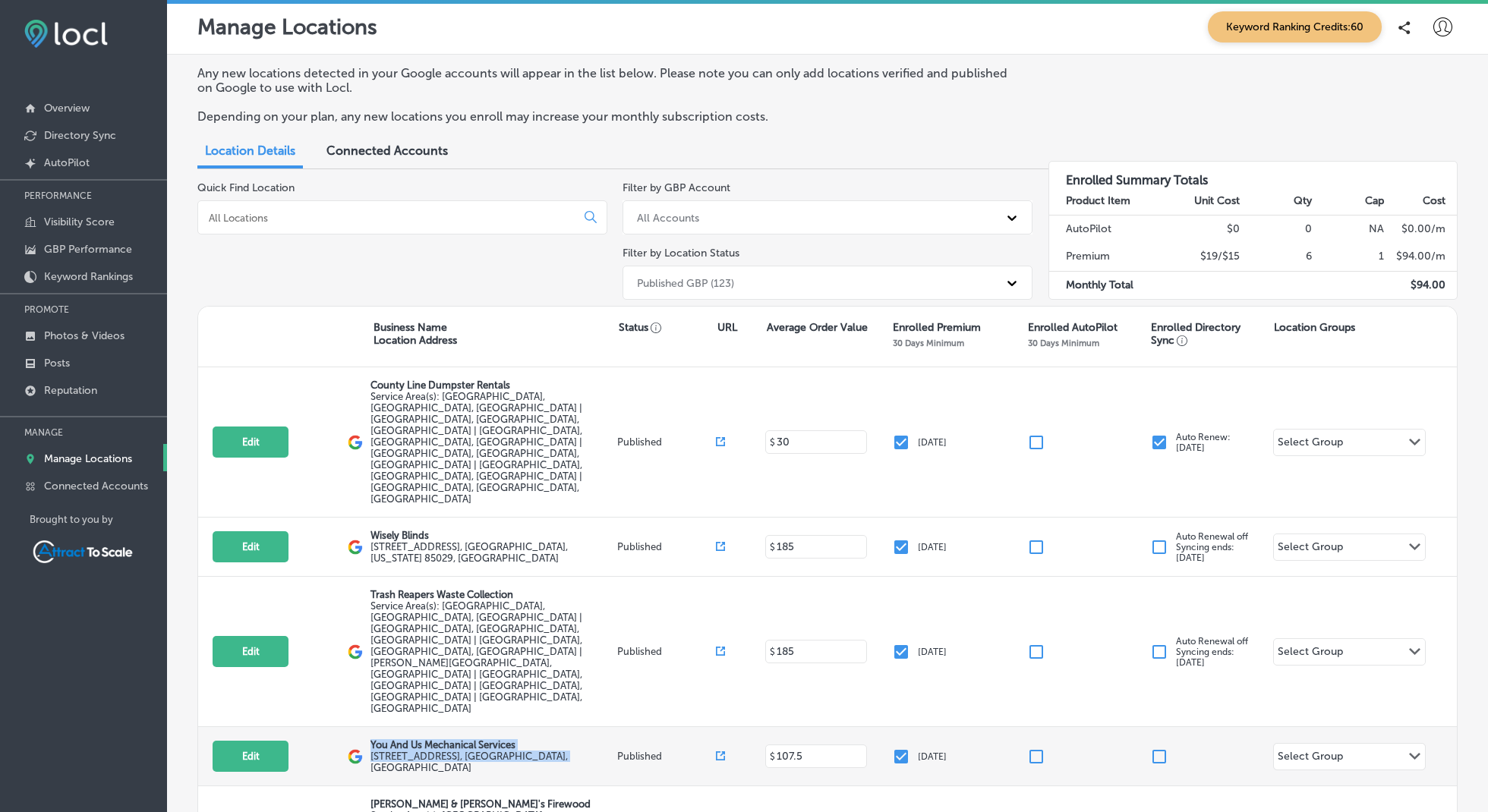
drag, startPoint x: 373, startPoint y: 614, endPoint x: 577, endPoint y: 624, distance: 204.2
click at [577, 739] on div "You And Us Mechanical Services [STREET_ADDRESS]" at bounding box center [493, 756] width 247 height 34
